Goal: Task Accomplishment & Management: Use online tool/utility

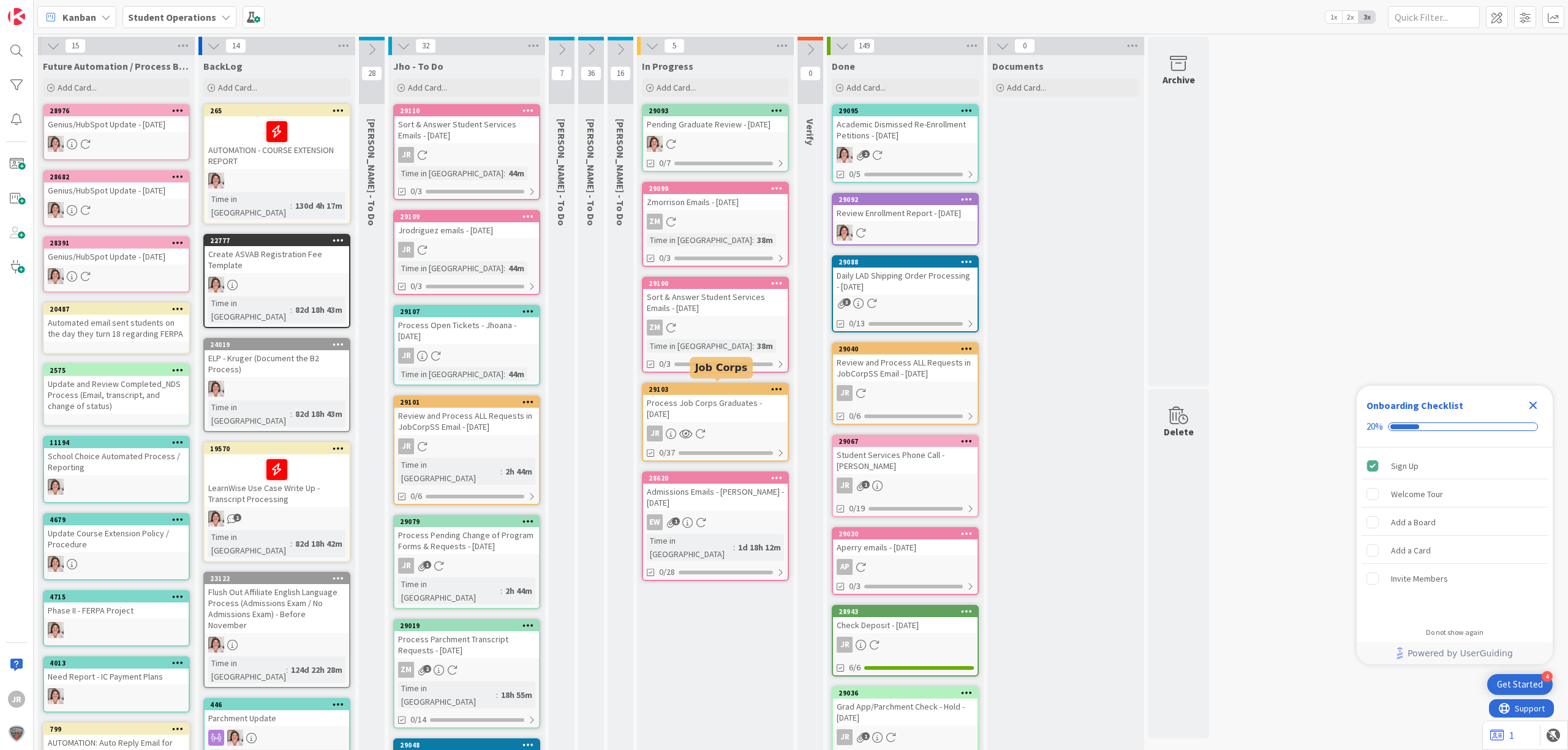
click at [703, 399] on div "Process Job Corps Graduates - [DATE]" at bounding box center [716, 408] width 145 height 27
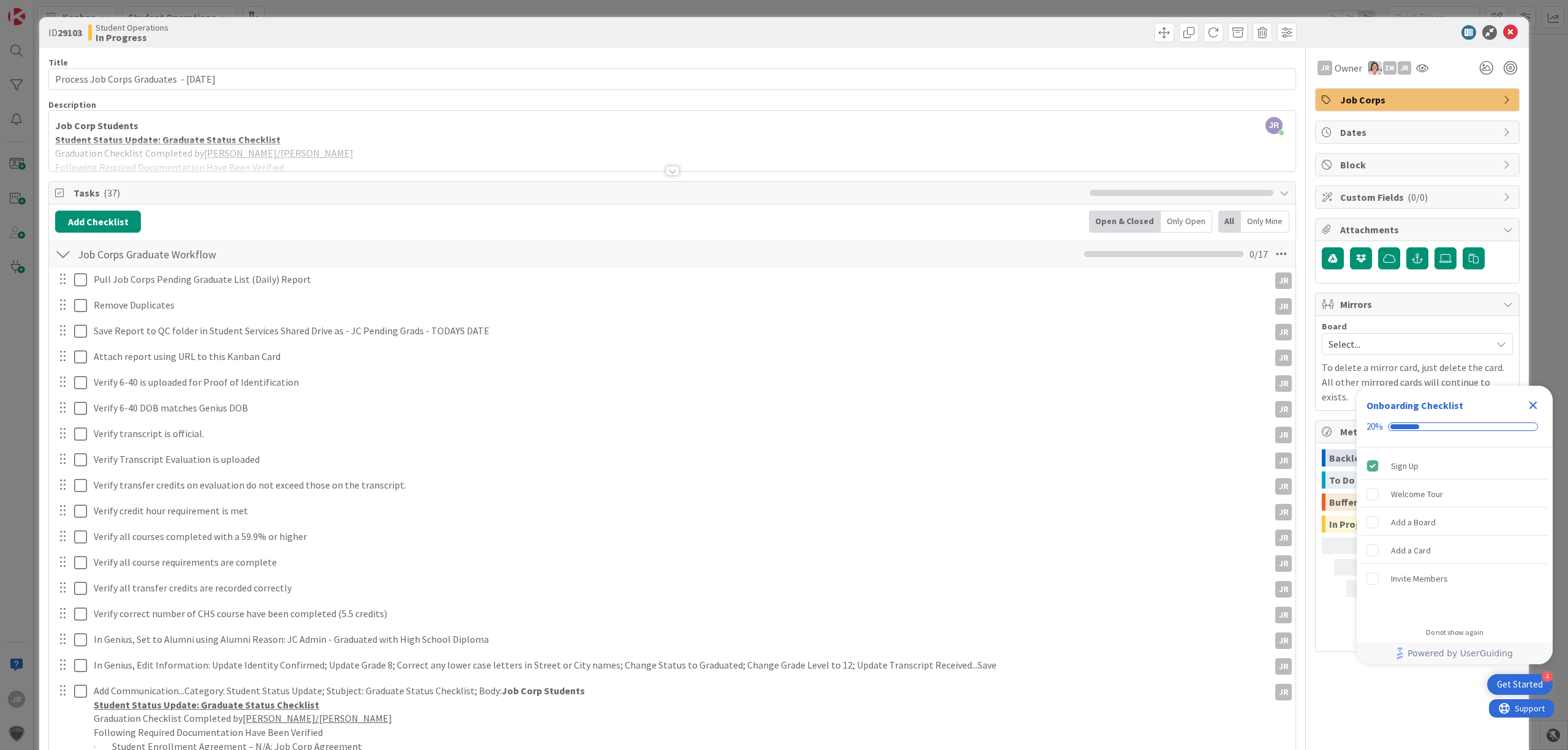
click at [1537, 405] on icon "Close Checklist" at bounding box center [1532, 405] width 15 height 15
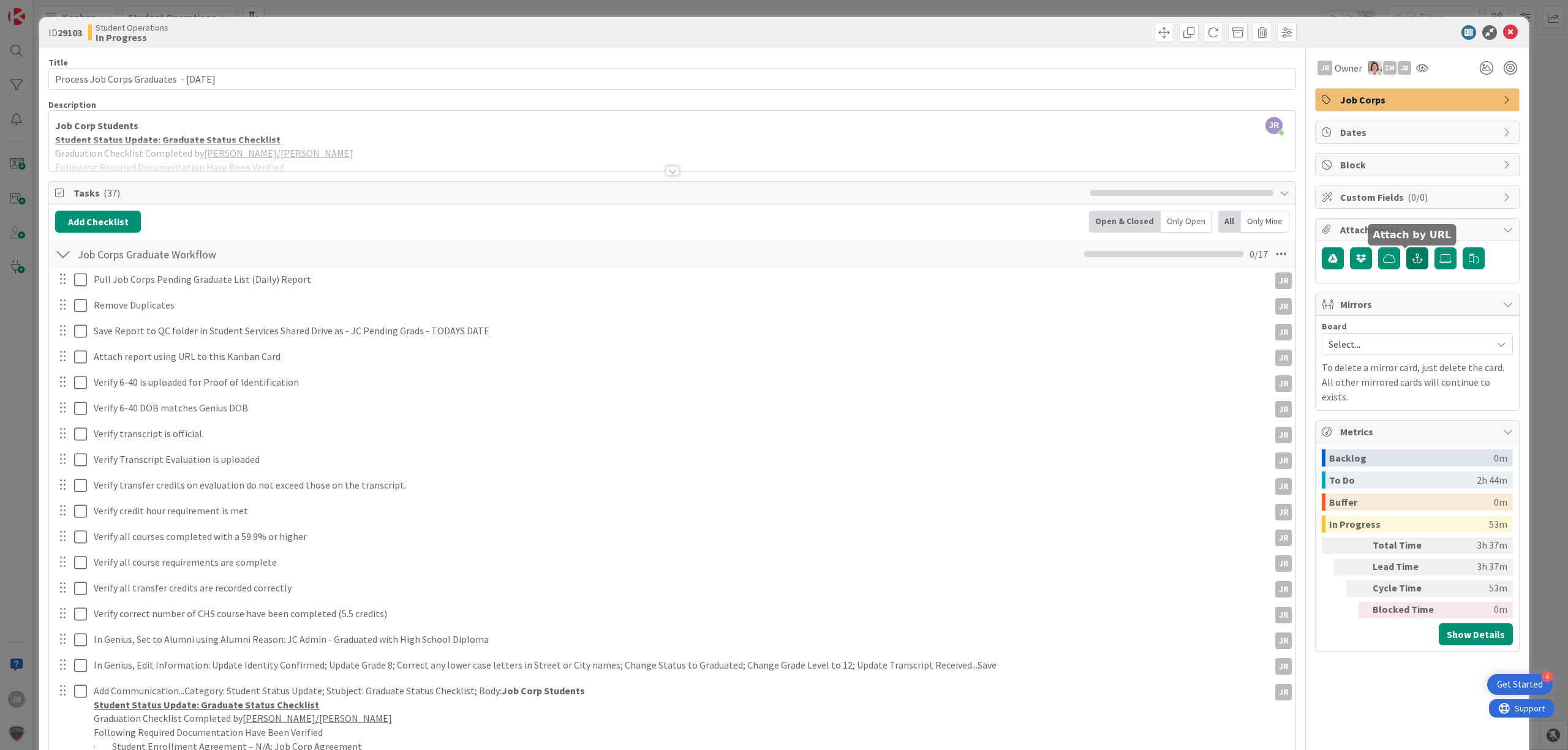
click at [1411, 258] on icon "button" at bounding box center [1416, 258] width 11 height 10
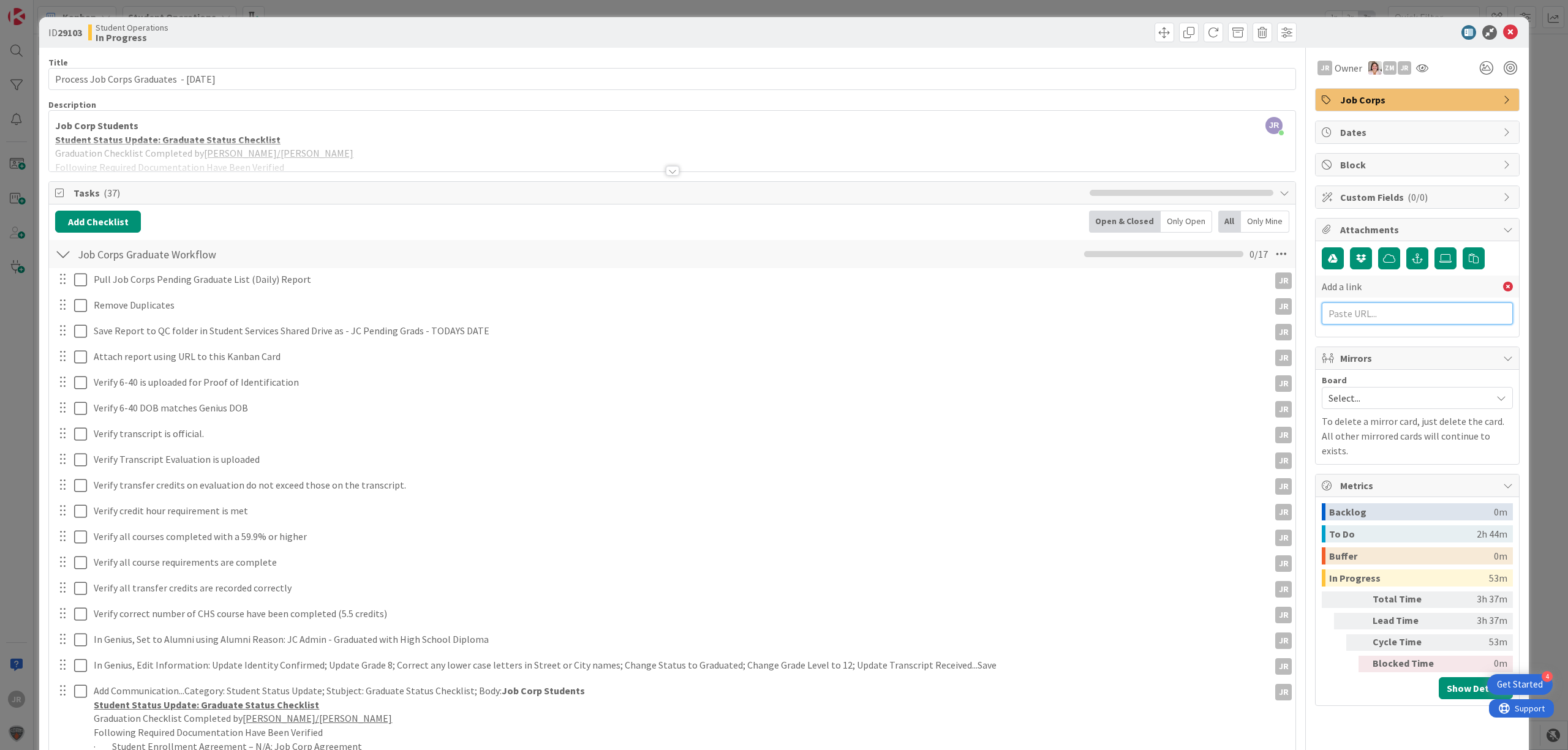
paste input "[URL][DOMAIN_NAME]"
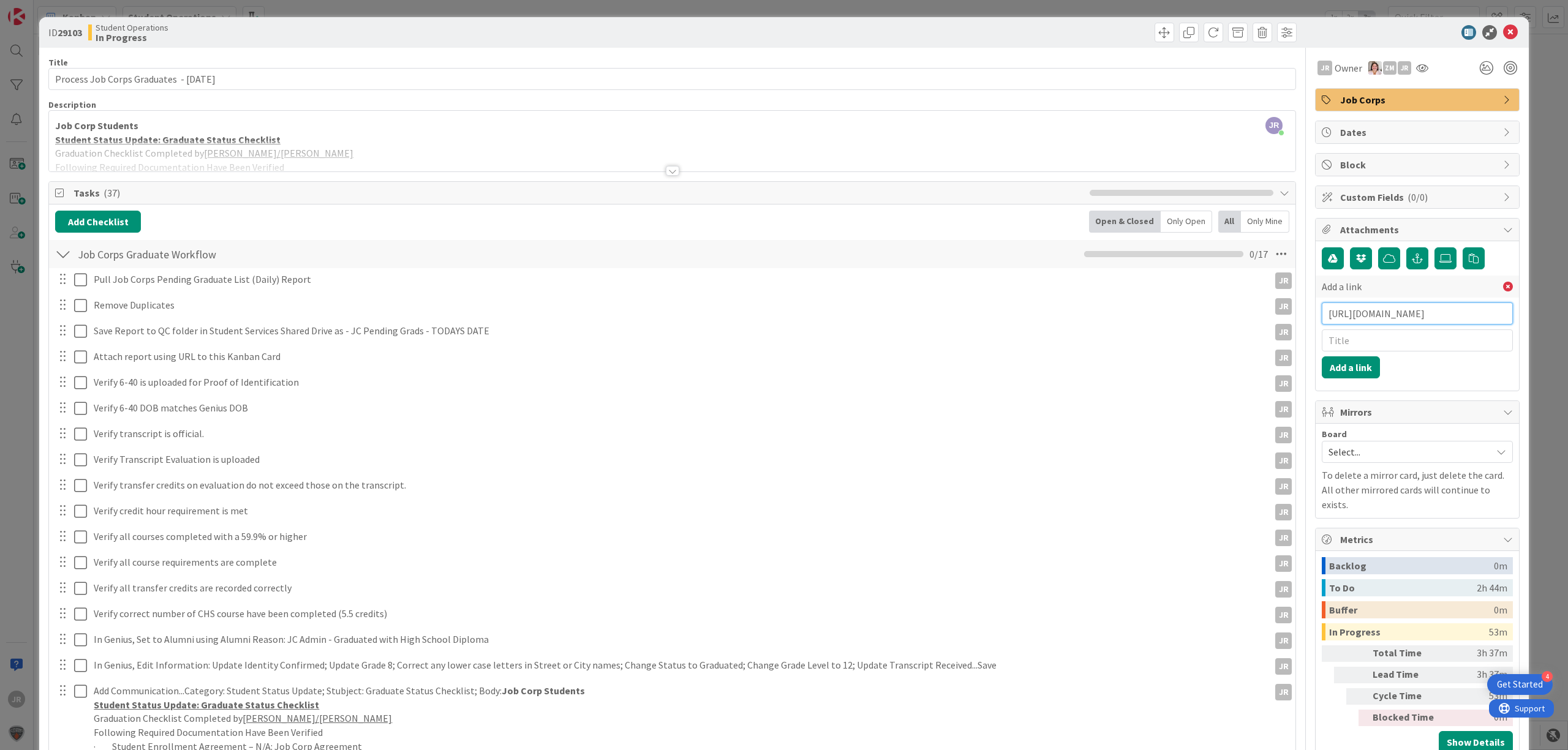
scroll to position [0, 396]
type input "[URL][DOMAIN_NAME]"
click at [1365, 343] on input "text" at bounding box center [1416, 340] width 191 height 22
type input "JC Pending Grads [DATE]"
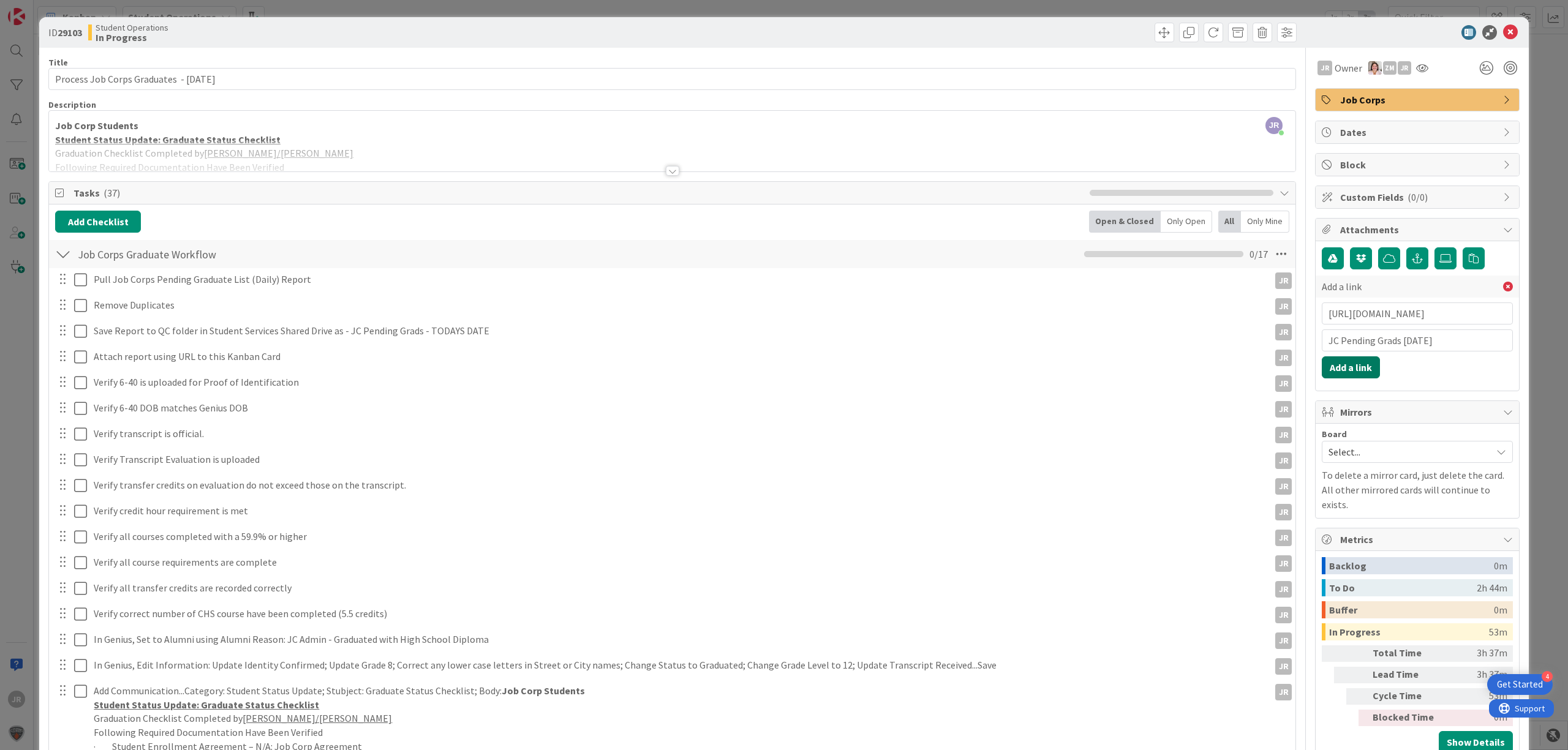
click button "Add a link" at bounding box center [1350, 367] width 58 height 22
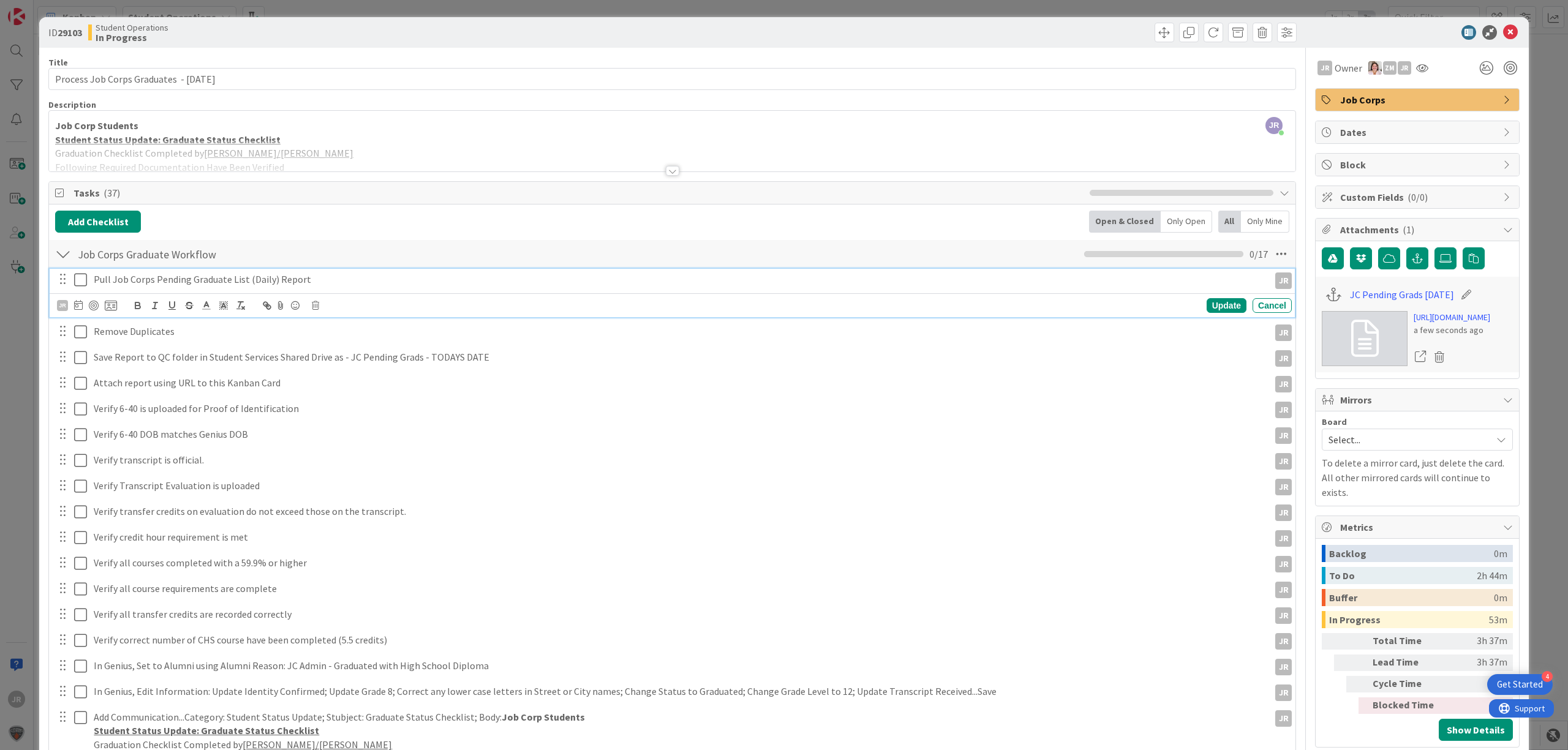
click at [79, 275] on icon at bounding box center [80, 280] width 13 height 15
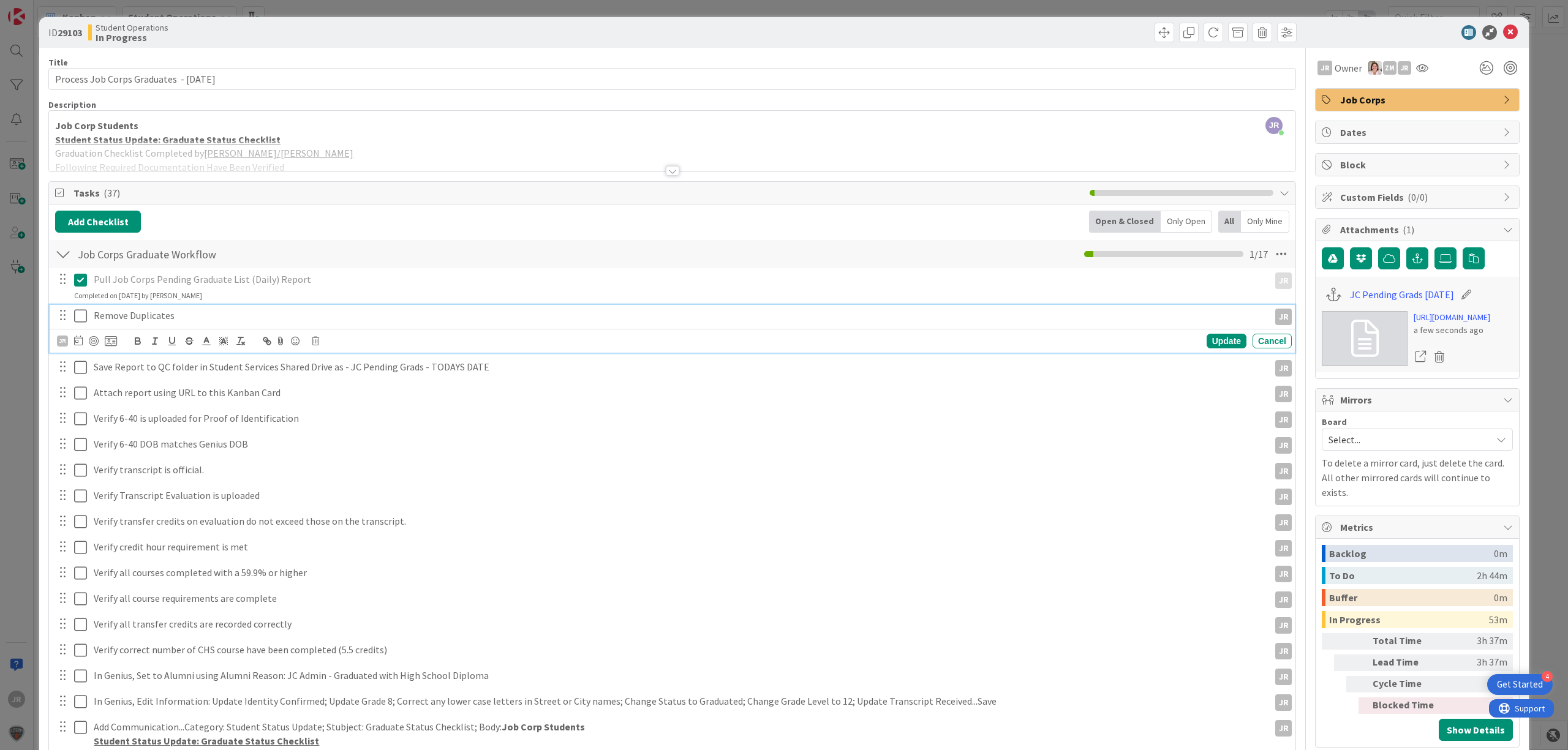
click at [82, 321] on icon at bounding box center [80, 315] width 13 height 15
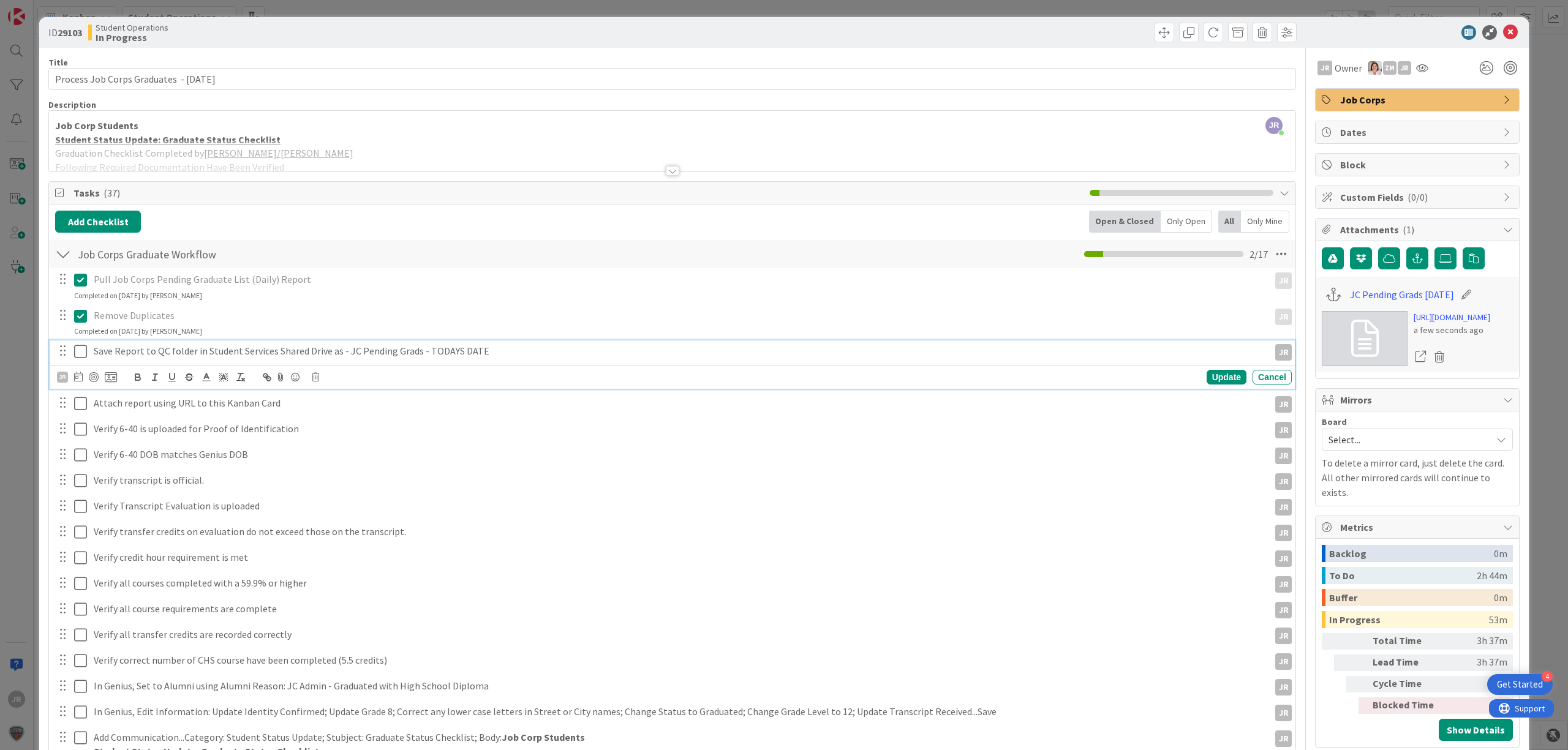
click at [78, 351] on icon at bounding box center [80, 351] width 13 height 15
